Goal: Task Accomplishment & Management: Complete application form

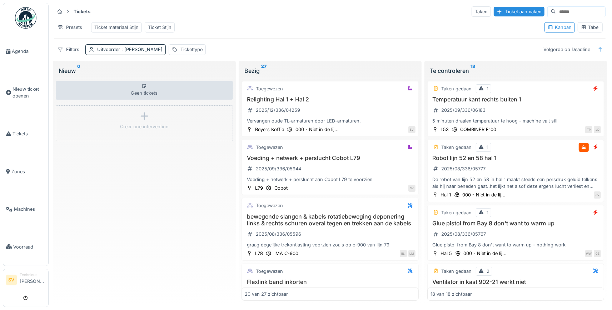
scroll to position [468, 0]
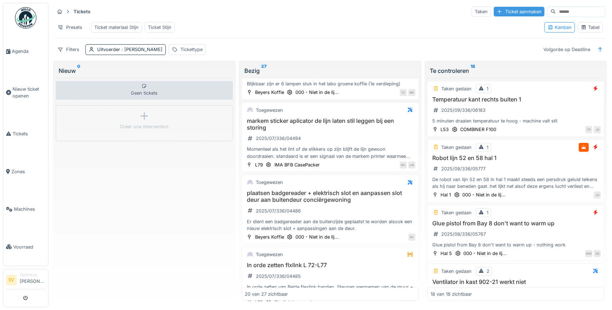
click at [509, 12] on div "Ticket aanmaken" at bounding box center [519, 12] width 51 height 10
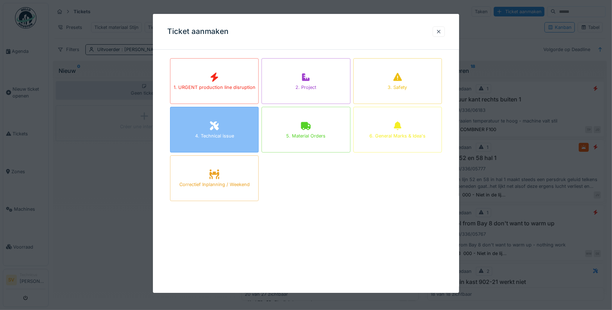
click at [211, 123] on icon at bounding box center [214, 125] width 9 height 9
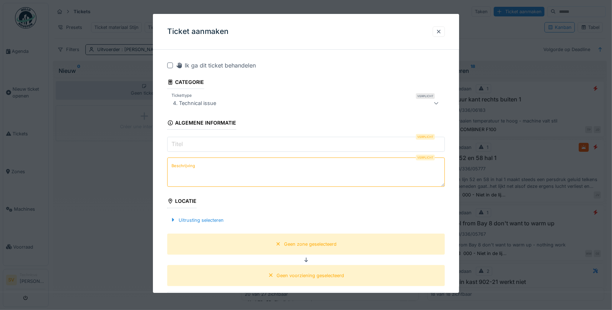
click at [210, 144] on input "Titel" at bounding box center [306, 144] width 278 height 15
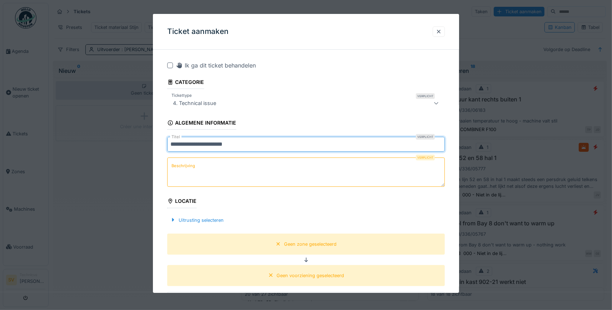
type input "**********"
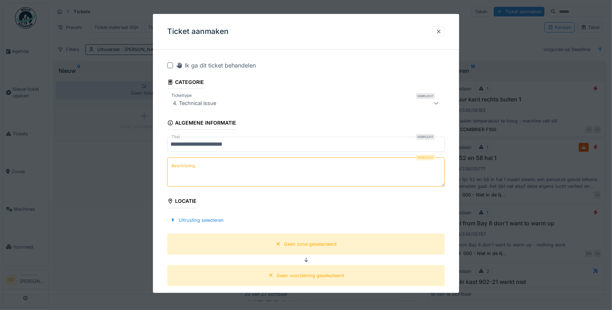
click at [204, 161] on textarea "Beschrijving" at bounding box center [306, 172] width 278 height 29
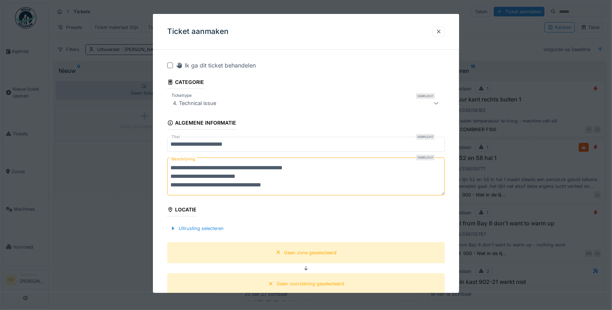
click at [192, 185] on textarea "**********" at bounding box center [306, 177] width 278 height 38
click at [315, 188] on textarea "**********" at bounding box center [306, 177] width 278 height 38
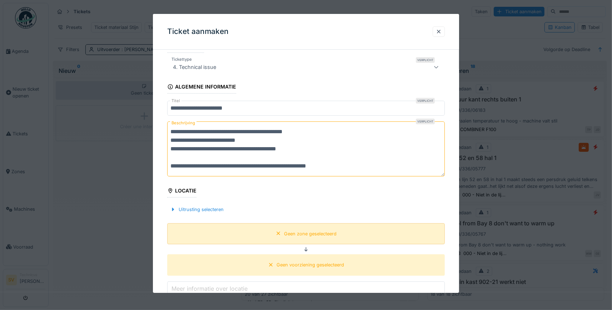
scroll to position [100, 0]
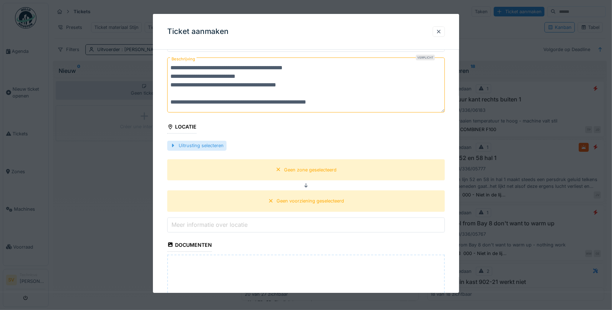
type textarea "**********"
click at [199, 142] on div "Uitrusting selecteren" at bounding box center [196, 146] width 59 height 10
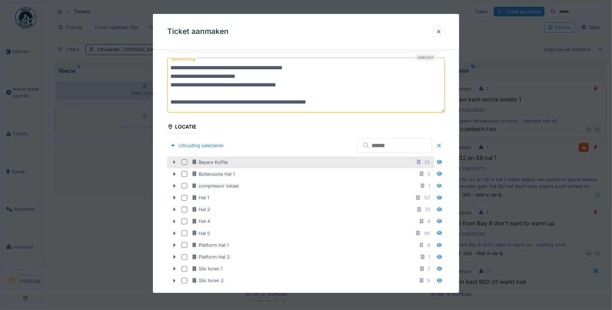
click at [175, 160] on icon at bounding box center [175, 162] width 2 height 4
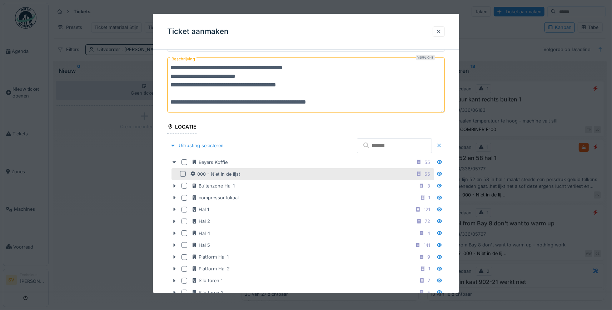
drag, startPoint x: 183, startPoint y: 161, endPoint x: 179, endPoint y: 175, distance: 13.8
click at [183, 161] on div at bounding box center [184, 162] width 6 height 6
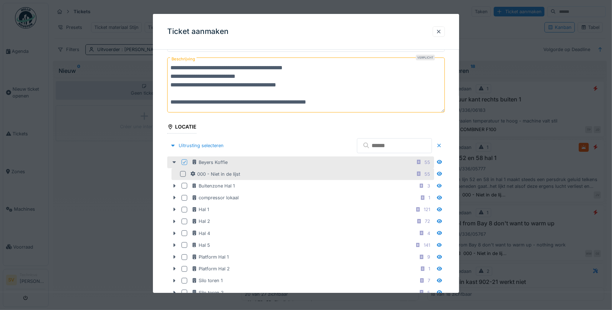
click at [184, 171] on div at bounding box center [183, 174] width 6 height 6
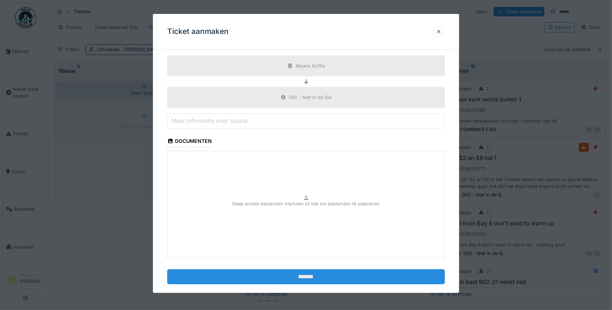
click at [275, 277] on input "*******" at bounding box center [306, 276] width 278 height 15
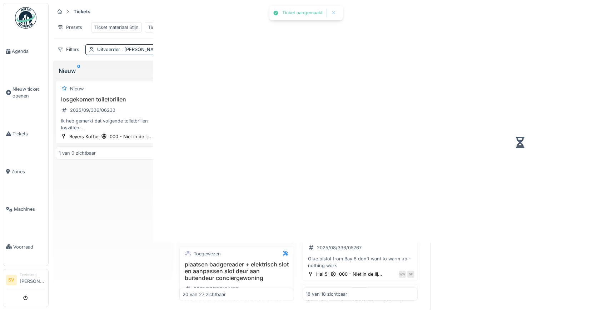
scroll to position [522, 0]
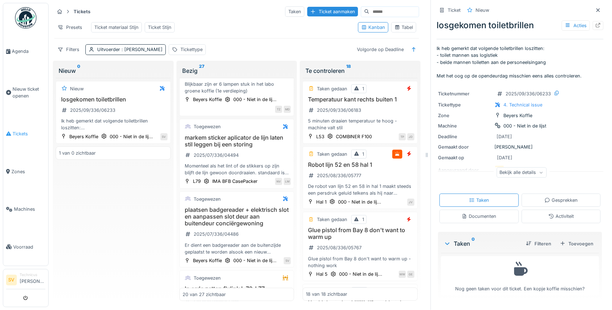
click at [24, 127] on link "Tickets" at bounding box center [25, 134] width 45 height 38
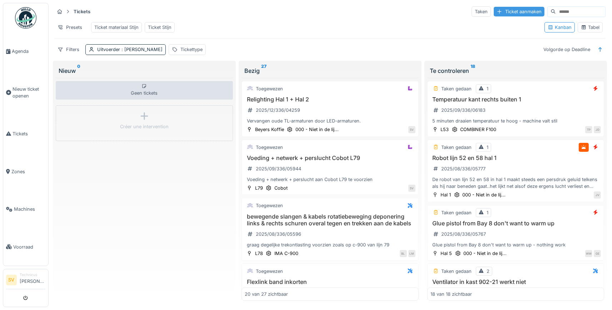
click at [512, 10] on div "Ticket aanmaken" at bounding box center [519, 12] width 51 height 10
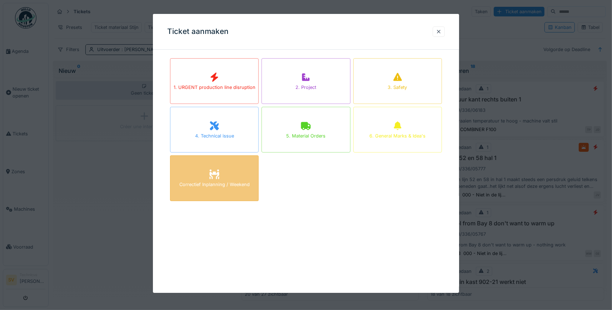
click at [222, 188] on div "Correctief Inplanning / Weekend" at bounding box center [214, 178] width 89 height 46
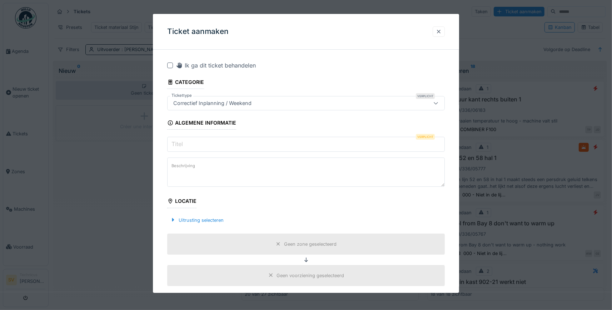
click at [437, 29] on div at bounding box center [439, 31] width 6 height 7
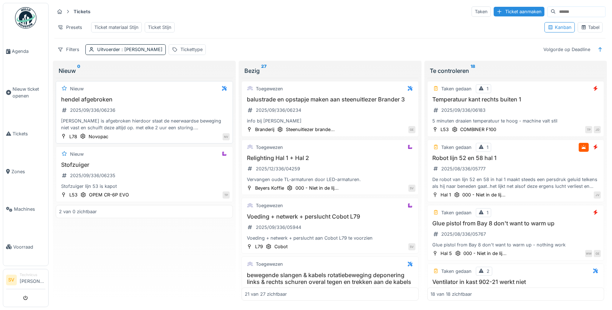
click at [91, 98] on h3 "hendel afgebroken" at bounding box center [144, 99] width 171 height 7
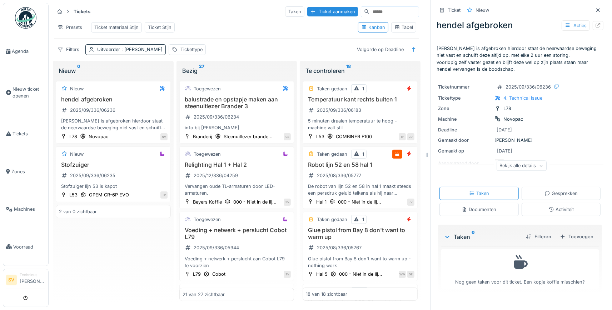
click at [517, 165] on div "Bekijk alle details" at bounding box center [522, 165] width 50 height 10
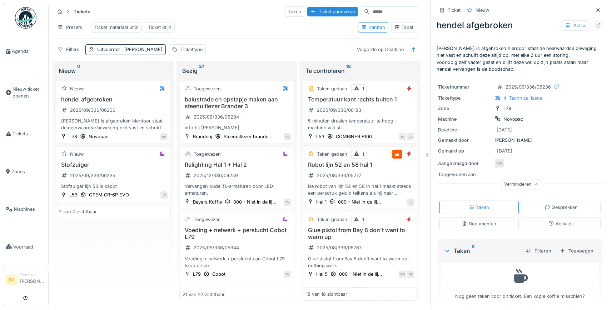
click at [480, 222] on div "Documenten" at bounding box center [479, 223] width 35 height 7
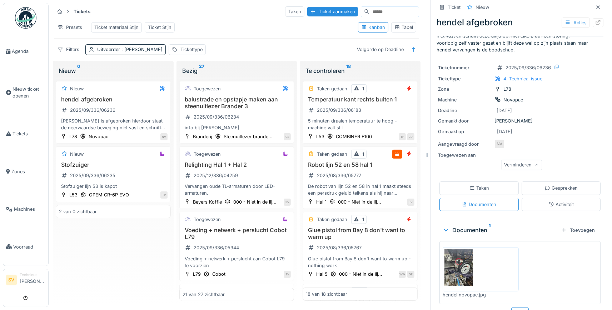
scroll to position [35, 0]
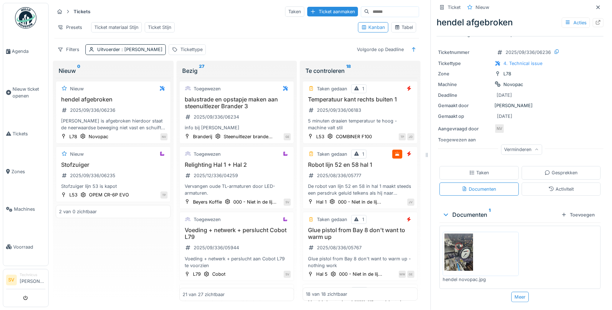
click at [462, 255] on img at bounding box center [480, 254] width 73 height 41
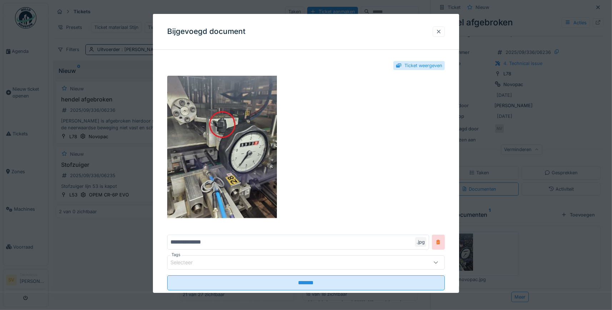
click at [436, 30] on div at bounding box center [439, 31] width 6 height 7
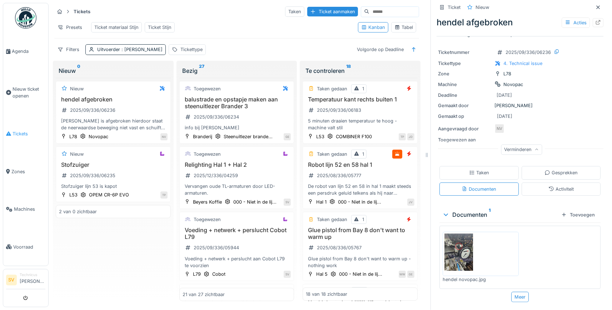
click at [16, 131] on span "Tickets" at bounding box center [29, 133] width 33 height 7
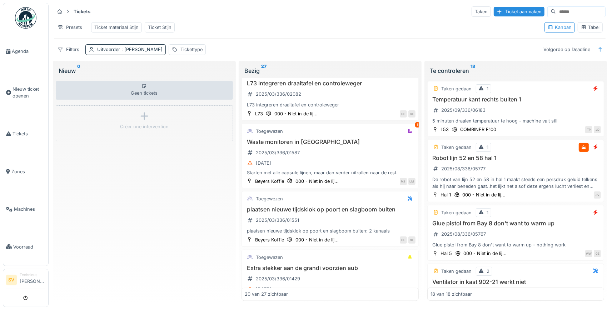
scroll to position [1077, 0]
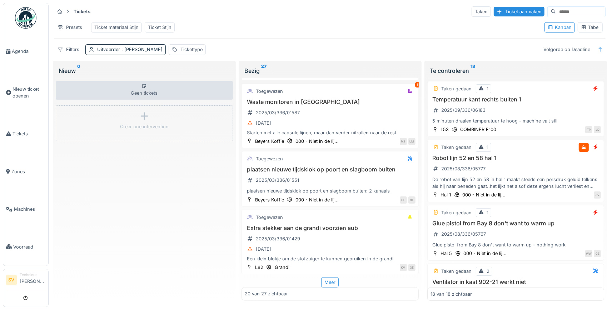
click at [328, 277] on div "Toegewezen Relighting Hal 1 + Hal 2 2025/12/336/04259 Vervangen oude TL-armatur…" at bounding box center [329, 189] width 177 height 223
click at [330, 281] on div "Meer" at bounding box center [330, 282] width 18 height 10
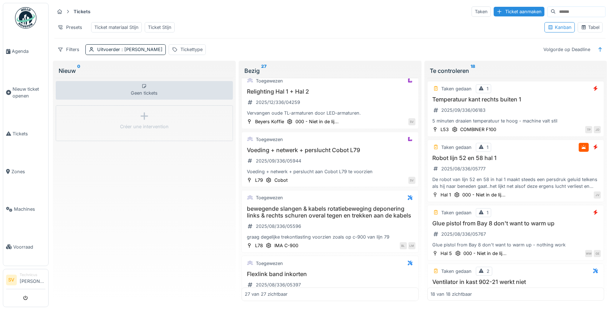
scroll to position [0, 0]
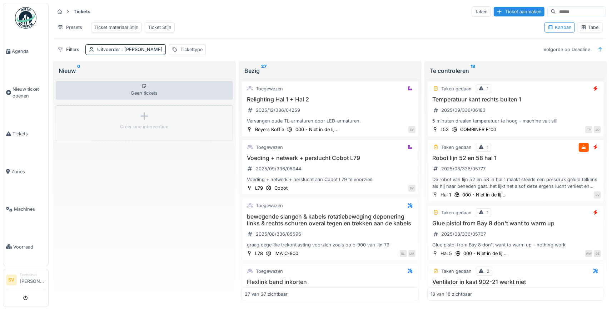
click at [104, 181] on div "Geen tickets Créer une intervention" at bounding box center [144, 189] width 177 height 223
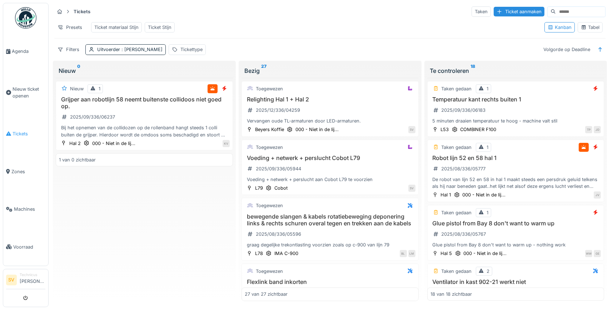
click at [24, 130] on span "Tickets" at bounding box center [29, 133] width 33 height 7
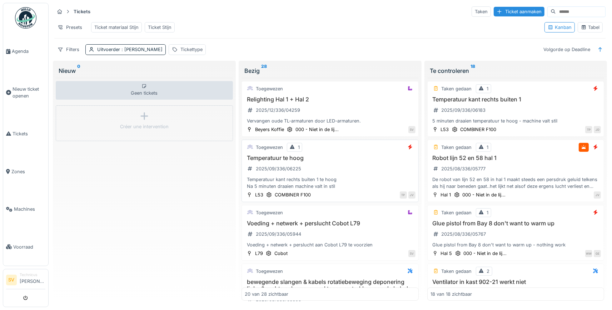
click at [317, 160] on h3 "Temperatuur te hoog" at bounding box center [330, 158] width 171 height 7
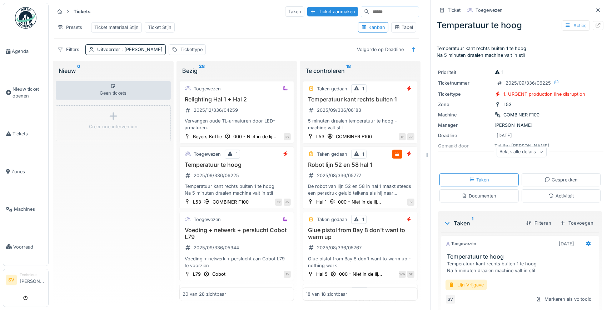
click at [543, 153] on icon at bounding box center [541, 152] width 4 height 4
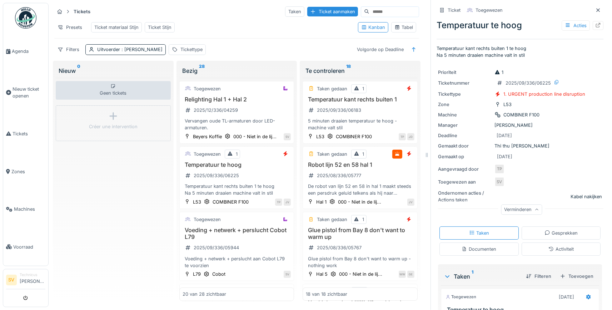
scroll to position [85, 0]
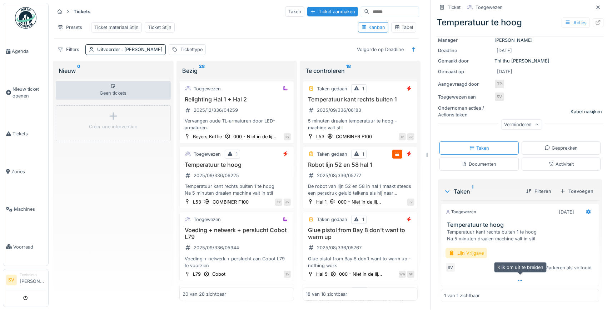
click at [519, 280] on icon at bounding box center [520, 280] width 6 height 5
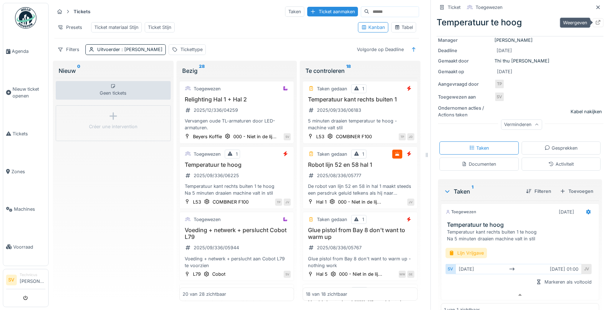
click at [601, 20] on div at bounding box center [598, 22] width 11 height 9
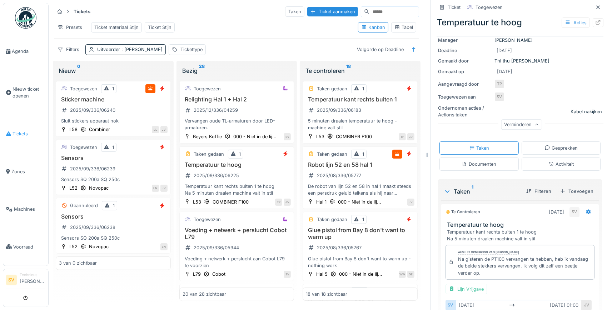
click at [13, 132] on span "Tickets" at bounding box center [29, 133] width 33 height 7
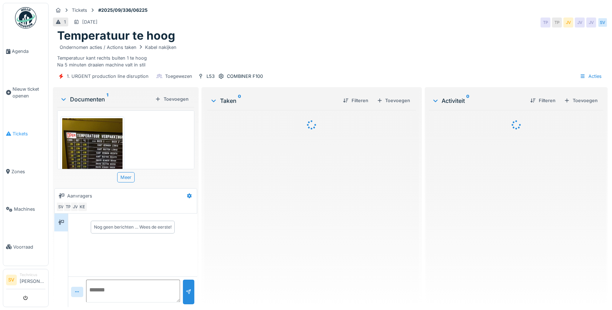
click at [25, 133] on span "Tickets" at bounding box center [29, 133] width 33 height 7
click at [33, 130] on span "Tickets" at bounding box center [29, 133] width 33 height 7
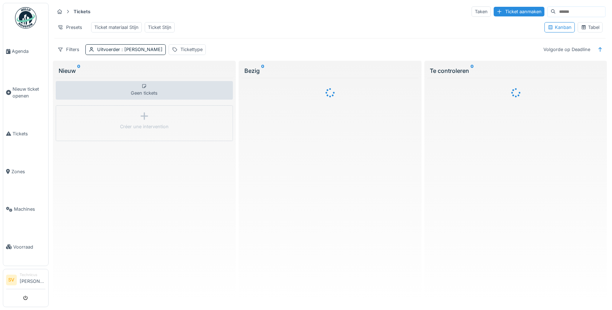
click at [588, 25] on div "Tabel" at bounding box center [590, 27] width 19 height 7
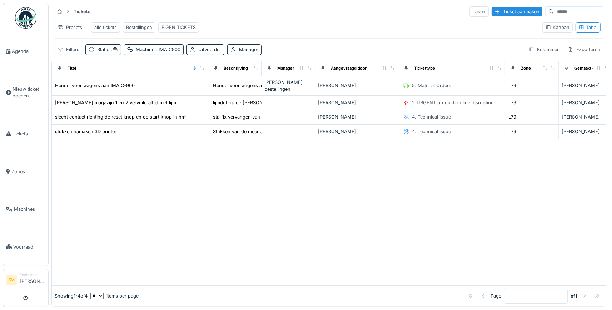
click at [176, 26] on div "EIGEN TICKETS" at bounding box center [178, 27] width 34 height 7
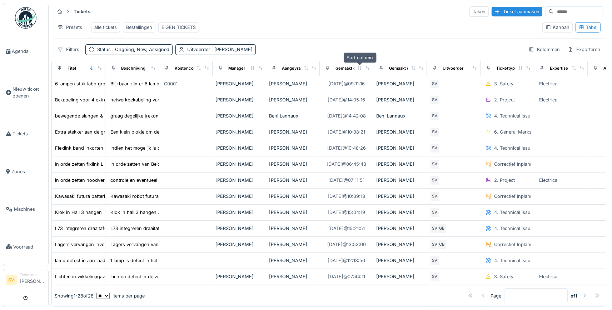
click at [359, 69] on icon at bounding box center [360, 68] width 4 height 4
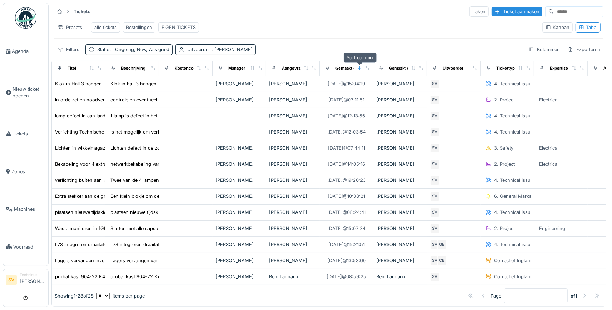
click at [359, 69] on icon at bounding box center [359, 68] width 3 height 4
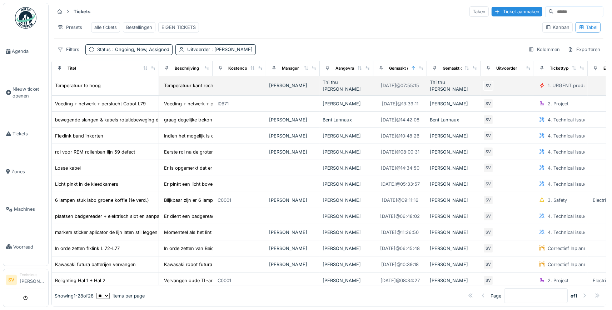
drag, startPoint x: 99, startPoint y: 67, endPoint x: 151, endPoint y: 79, distance: 53.7
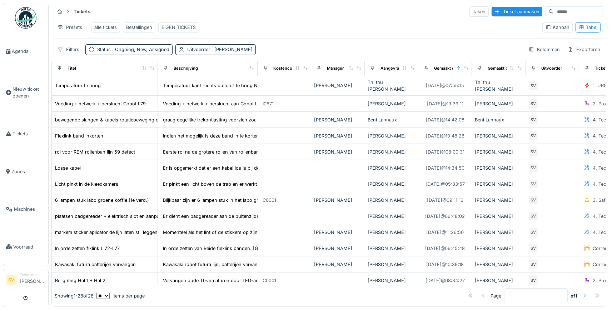
drag, startPoint x: 206, startPoint y: 67, endPoint x: 253, endPoint y: 74, distance: 46.6
click at [253, 74] on th "Beschrijving" at bounding box center [208, 68] width 100 height 15
click at [266, 66] on icon at bounding box center [265, 68] width 3 height 4
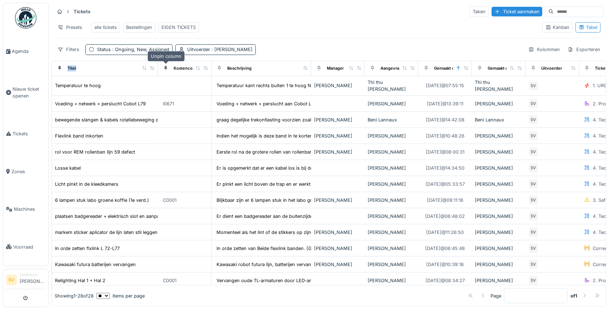
click at [165, 68] on icon at bounding box center [165, 68] width 3 height 4
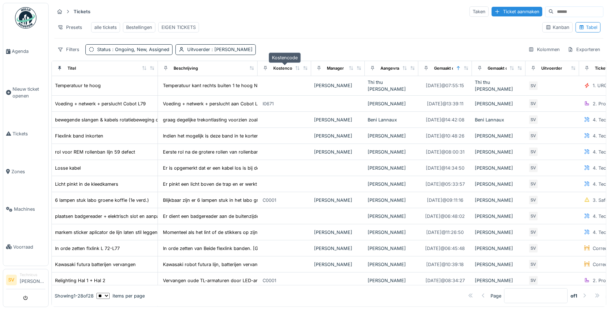
click at [289, 66] on div "Kostencode" at bounding box center [285, 68] width 24 height 6
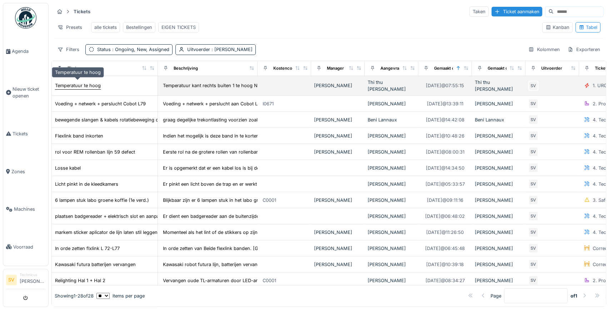
click at [92, 84] on div "Temperatuur te hoog" at bounding box center [78, 85] width 46 height 7
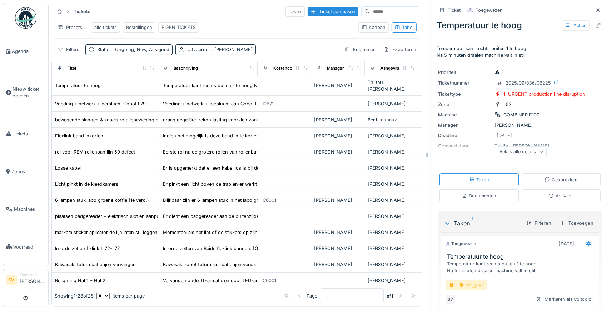
click at [479, 286] on div "Lijn Vrijgave" at bounding box center [465, 285] width 41 height 10
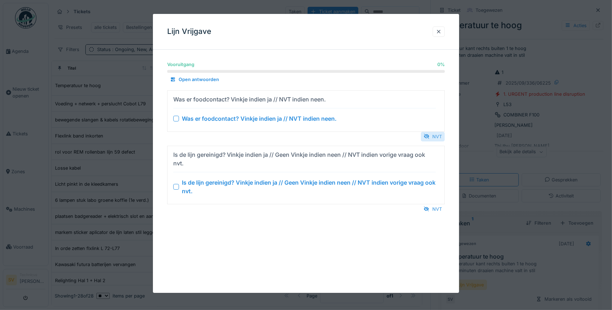
click at [433, 138] on div "NVT" at bounding box center [433, 137] width 24 height 10
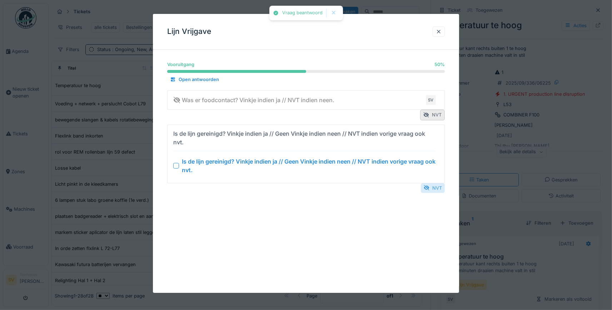
click at [434, 191] on div "NVT" at bounding box center [433, 188] width 24 height 10
click at [432, 187] on div "NVT" at bounding box center [433, 188] width 24 height 10
click at [430, 186] on div "NVT" at bounding box center [433, 188] width 24 height 10
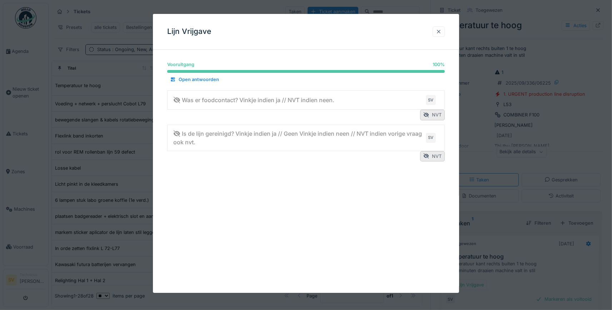
click at [439, 33] on div at bounding box center [439, 31] width 6 height 7
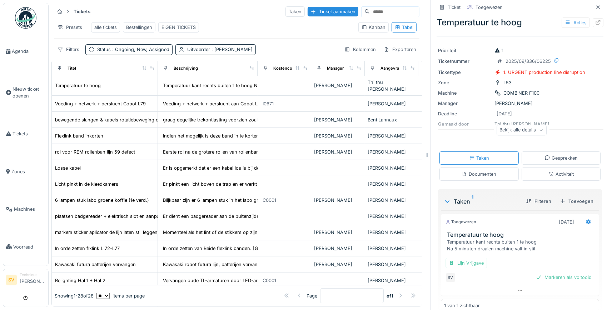
scroll to position [33, 0]
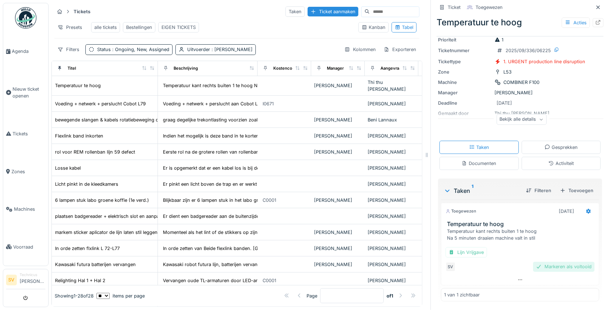
click at [569, 265] on div "Markeren als voltooid" at bounding box center [563, 267] width 61 height 10
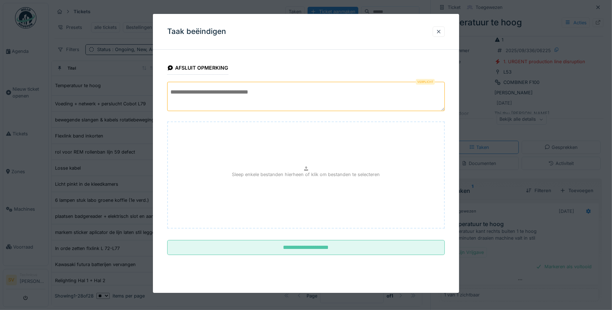
click at [274, 96] on textarea at bounding box center [306, 96] width 278 height 29
drag, startPoint x: 231, startPoint y: 101, endPoint x: 139, endPoint y: 104, distance: 92.2
click at [167, 104] on textarea "**********" at bounding box center [306, 96] width 278 height 29
drag, startPoint x: 414, startPoint y: 91, endPoint x: 431, endPoint y: 95, distance: 17.2
click at [431, 95] on textarea "**********" at bounding box center [306, 96] width 278 height 29
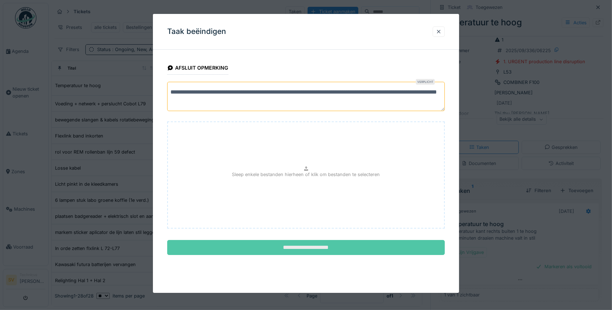
type textarea "**********"
click at [300, 248] on input "**********" at bounding box center [306, 247] width 278 height 15
click at [303, 248] on div "**********" at bounding box center [306, 153] width 306 height 279
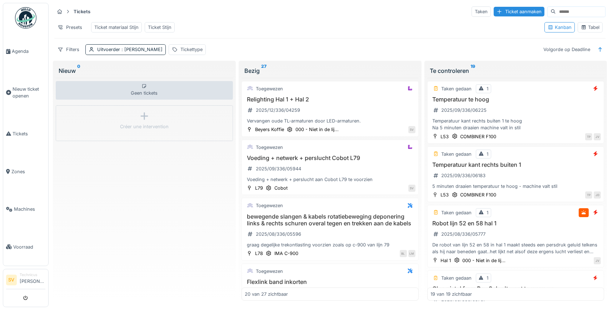
click at [592, 29] on div "Tabel" at bounding box center [590, 27] width 19 height 7
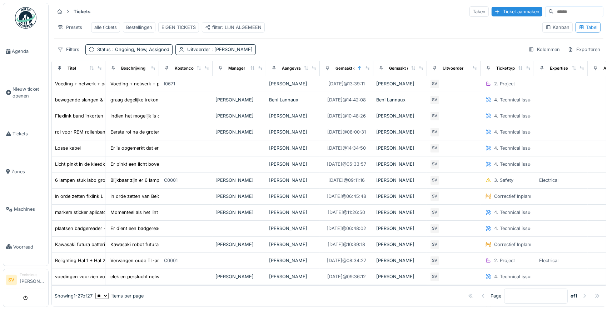
click at [134, 26] on div "Bestellingen" at bounding box center [139, 27] width 26 height 7
click at [137, 28] on div "Bestellingen" at bounding box center [139, 27] width 26 height 7
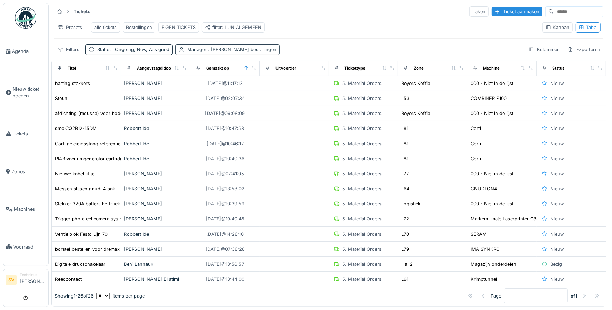
click at [189, 49] on div "Manager : [PERSON_NAME] bestellingen" at bounding box center [231, 49] width 89 height 7
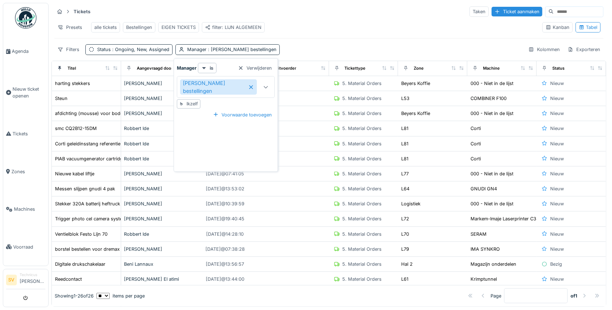
click at [253, 86] on icon at bounding box center [251, 87] width 4 height 4
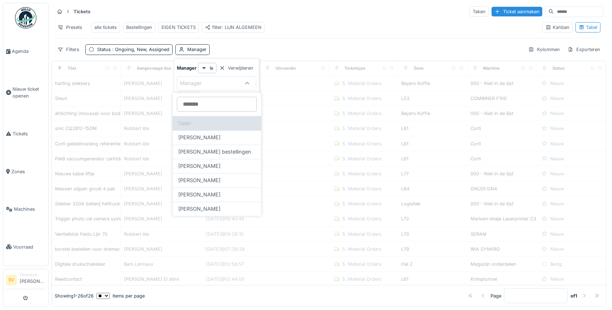
click at [225, 125] on div "Geen" at bounding box center [217, 123] width 89 height 14
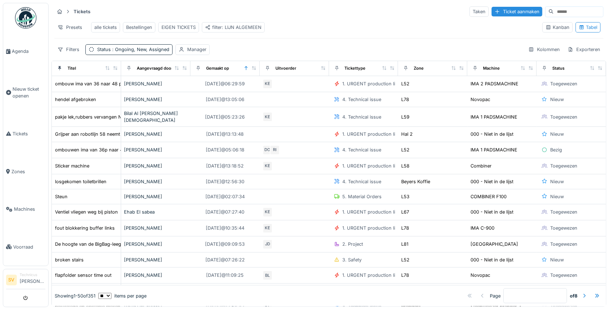
click at [258, 45] on div "Filters Status : Ongoing, New, Assigned Manager Kolommen Exporteren" at bounding box center [328, 49] width 549 height 10
click at [155, 50] on span ": Ongoing, New, Assigned" at bounding box center [140, 49] width 59 height 5
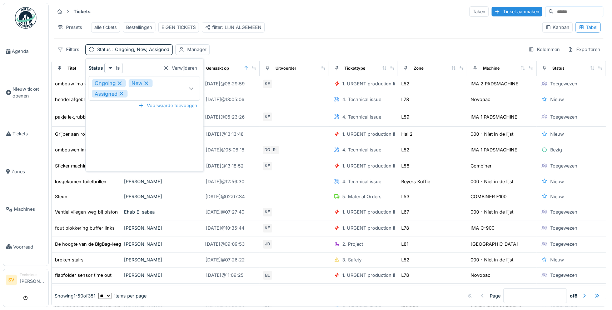
drag, startPoint x: 147, startPoint y: 82, endPoint x: 125, endPoint y: 82, distance: 21.8
click at [147, 81] on icon at bounding box center [146, 83] width 6 height 5
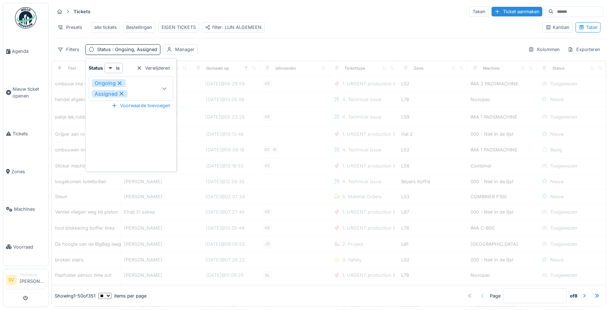
click at [121, 81] on icon at bounding box center [119, 83] width 6 height 5
type input "********"
click at [122, 82] on icon at bounding box center [121, 83] width 4 height 4
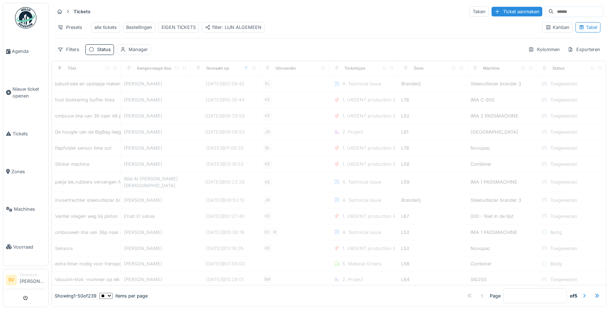
click at [139, 26] on div "Bestellingen" at bounding box center [139, 27] width 26 height 7
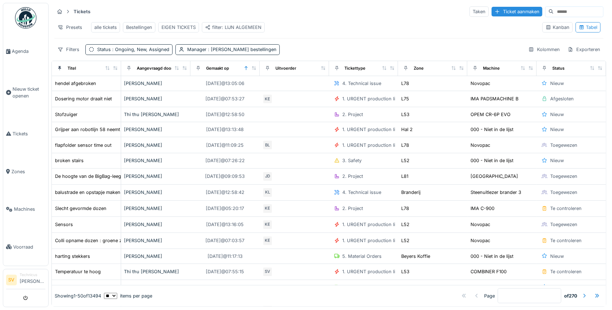
click at [135, 29] on div "Bestellingen" at bounding box center [139, 27] width 26 height 7
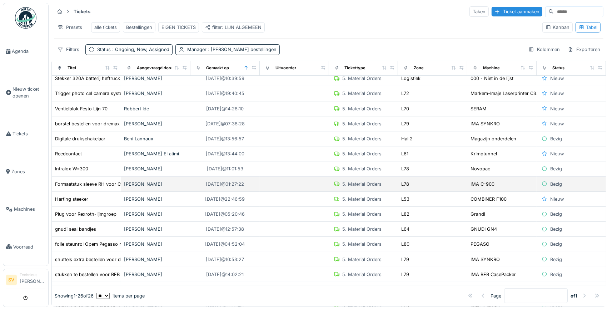
scroll to position [47, 0]
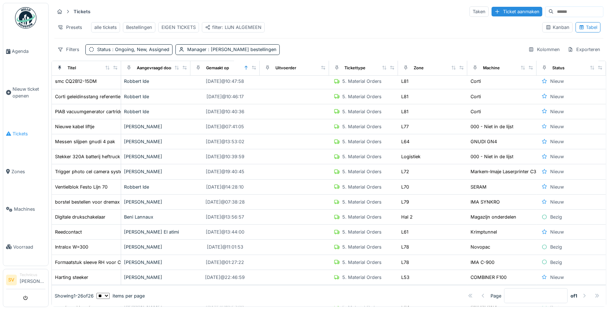
click at [21, 130] on span "Tickets" at bounding box center [29, 133] width 33 height 7
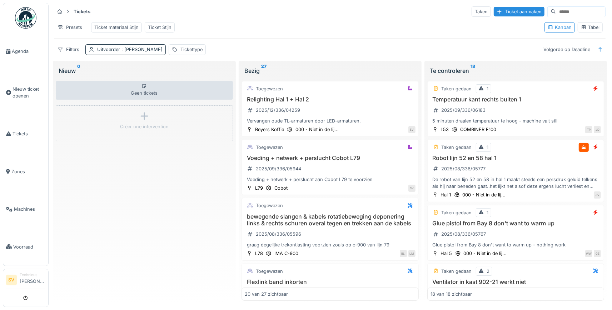
click at [593, 26] on div "Tabel" at bounding box center [590, 27] width 19 height 7
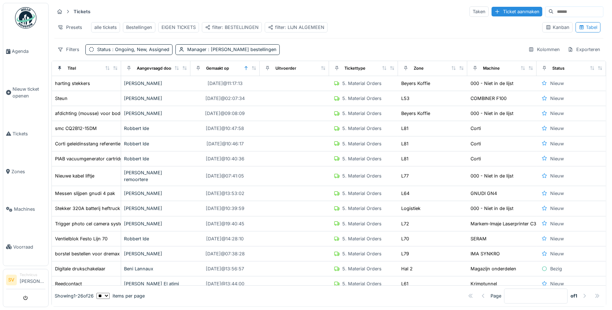
click at [300, 25] on div "filter: LIJN ALGEMEEN" at bounding box center [296, 27] width 56 height 7
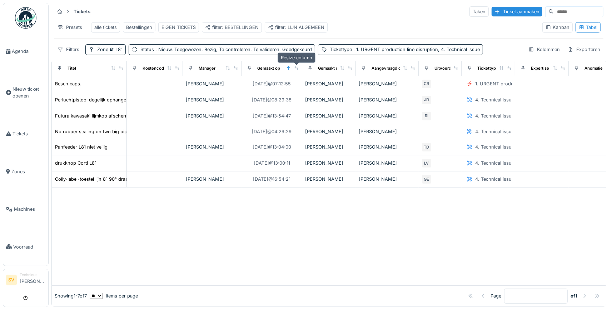
drag, startPoint x: 274, startPoint y: 66, endPoint x: 296, endPoint y: 68, distance: 22.6
click at [297, 68] on icon at bounding box center [296, 68] width 5 height 4
click at [134, 68] on icon at bounding box center [134, 68] width 3 height 4
click at [135, 67] on icon at bounding box center [134, 68] width 3 height 4
click at [170, 69] on icon at bounding box center [169, 68] width 4 height 4
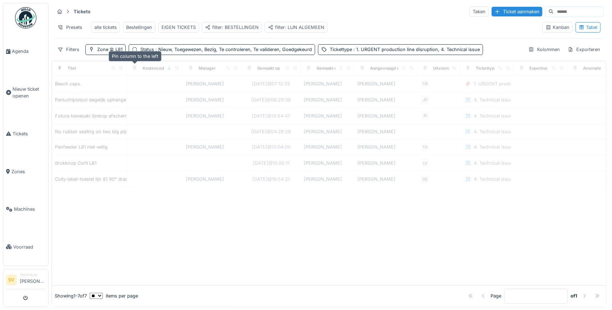
click at [135, 68] on icon at bounding box center [134, 68] width 5 height 4
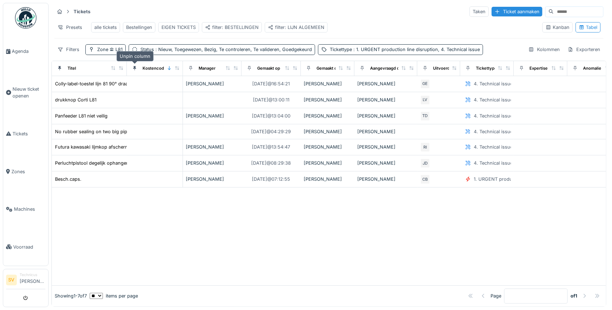
click at [133, 66] on div at bounding box center [134, 68] width 5 height 7
click at [18, 132] on span "Tickets" at bounding box center [29, 133] width 33 height 7
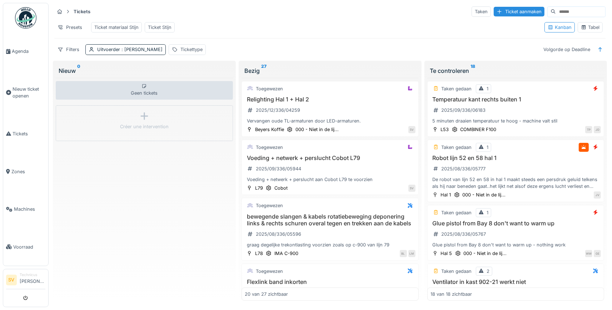
click at [595, 27] on div "Tabel" at bounding box center [590, 27] width 19 height 7
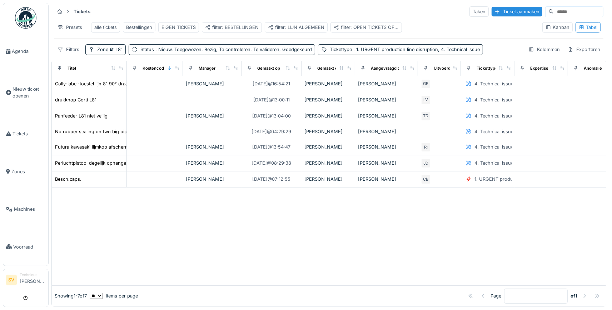
click at [358, 25] on div "filter: OPEN TICKETS OF THE DAY" at bounding box center [366, 27] width 65 height 7
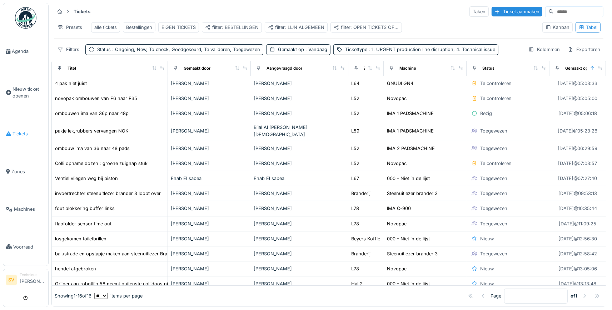
click at [10, 131] on icon at bounding box center [8, 133] width 5 height 5
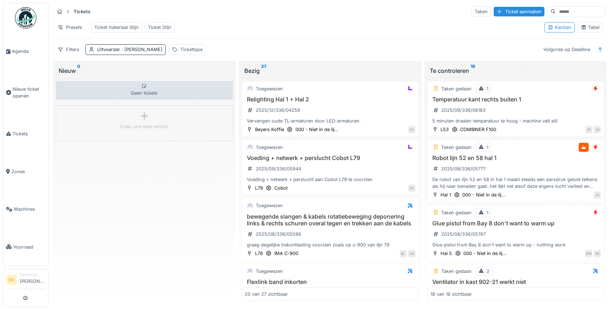
click at [591, 27] on div "Tabel" at bounding box center [590, 27] width 19 height 7
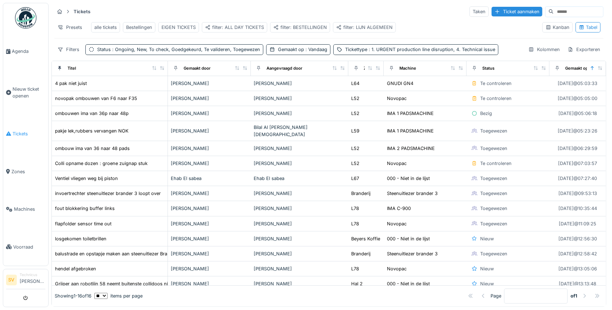
click at [16, 130] on span "Tickets" at bounding box center [29, 133] width 33 height 7
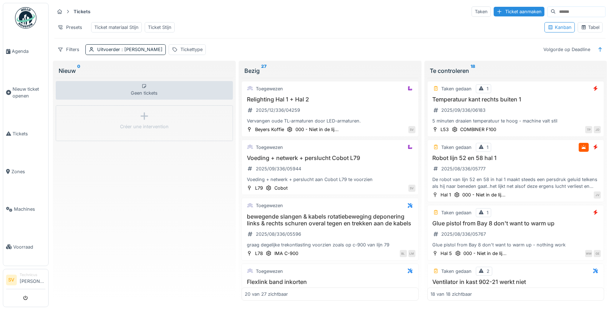
click at [593, 29] on div "Tabel" at bounding box center [590, 27] width 19 height 7
